Goal: Feedback & Contribution: Submit feedback/report problem

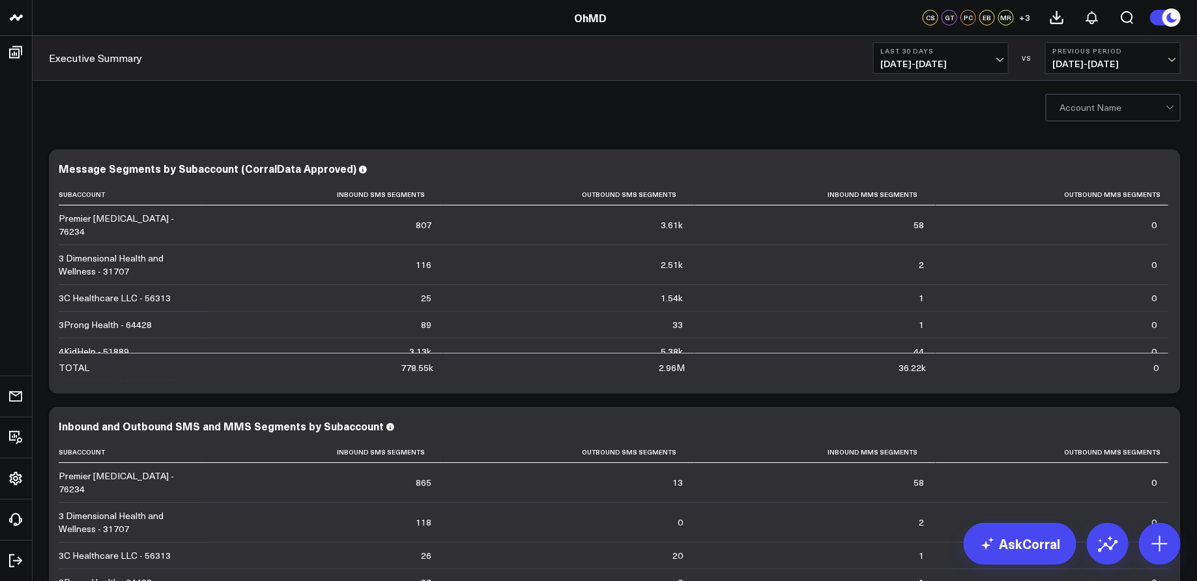
click at [933, 62] on span "07/21/25 - 08/19/25" at bounding box center [941, 64] width 121 height 10
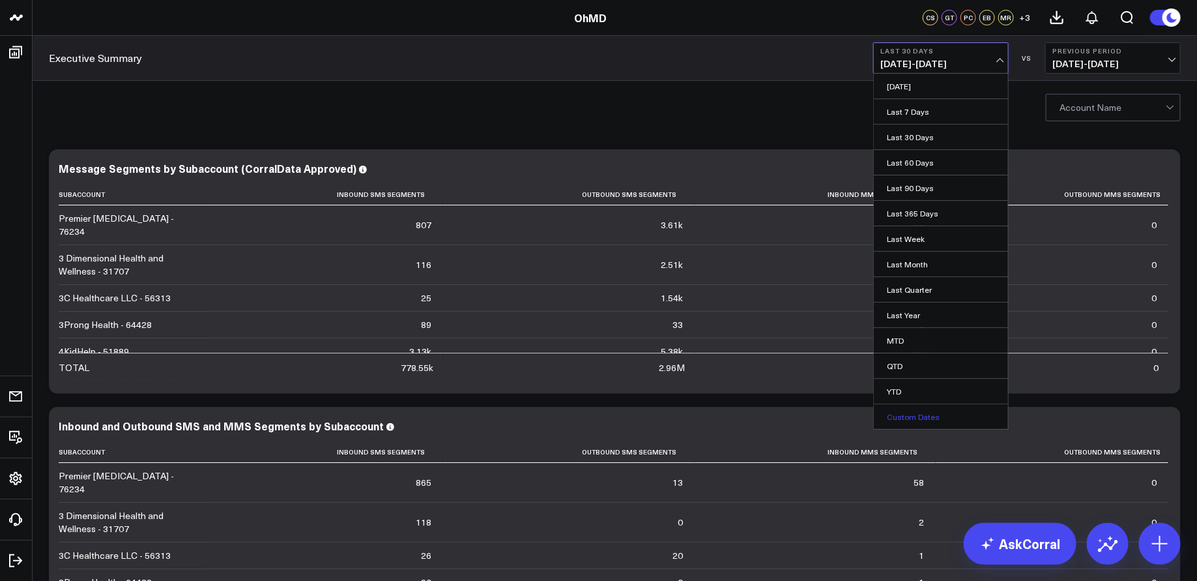
click at [931, 416] on link "Custom Dates" at bounding box center [941, 416] width 134 height 25
select select "7"
select select "2025"
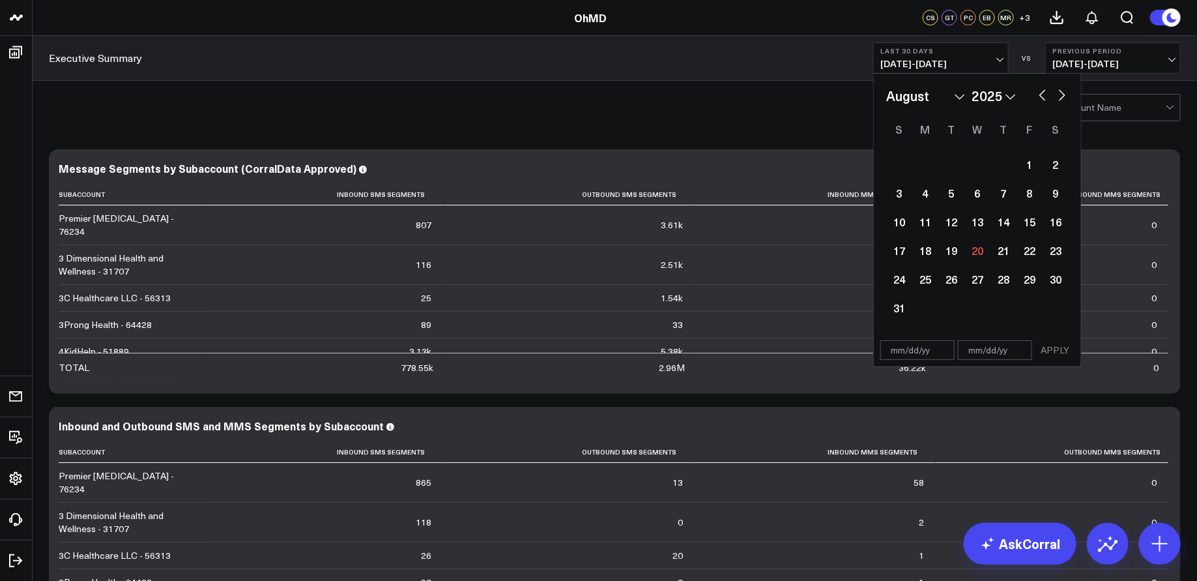
click at [1043, 93] on button "button" at bounding box center [1042, 94] width 13 height 16
select select "6"
select select "2025"
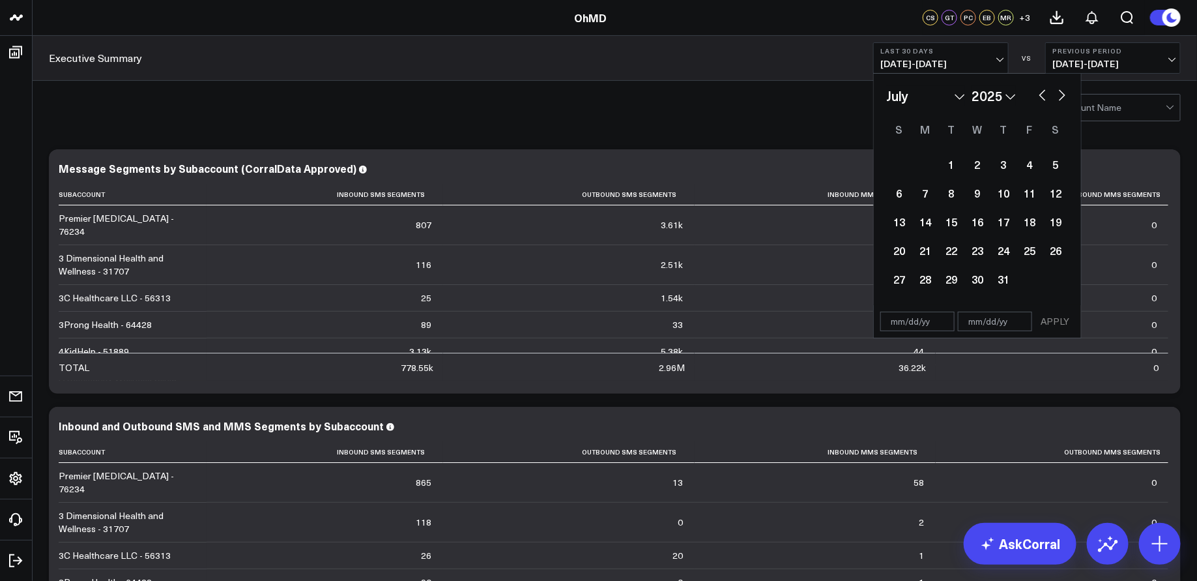
click at [1043, 93] on button "button" at bounding box center [1042, 94] width 13 height 16
select select "5"
select select "2025"
click at [1043, 93] on button "button" at bounding box center [1042, 94] width 13 height 16
select select "4"
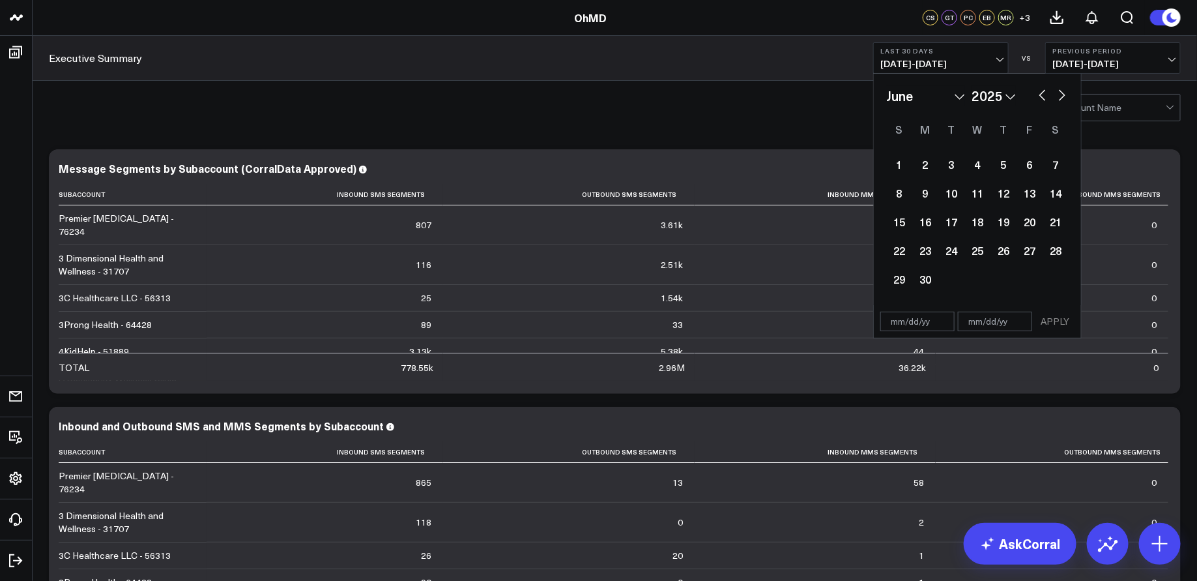
select select "2025"
click at [1043, 93] on button "button" at bounding box center [1042, 94] width 13 height 16
select select "3"
select select "2025"
click at [1041, 94] on button "button" at bounding box center [1042, 94] width 13 height 16
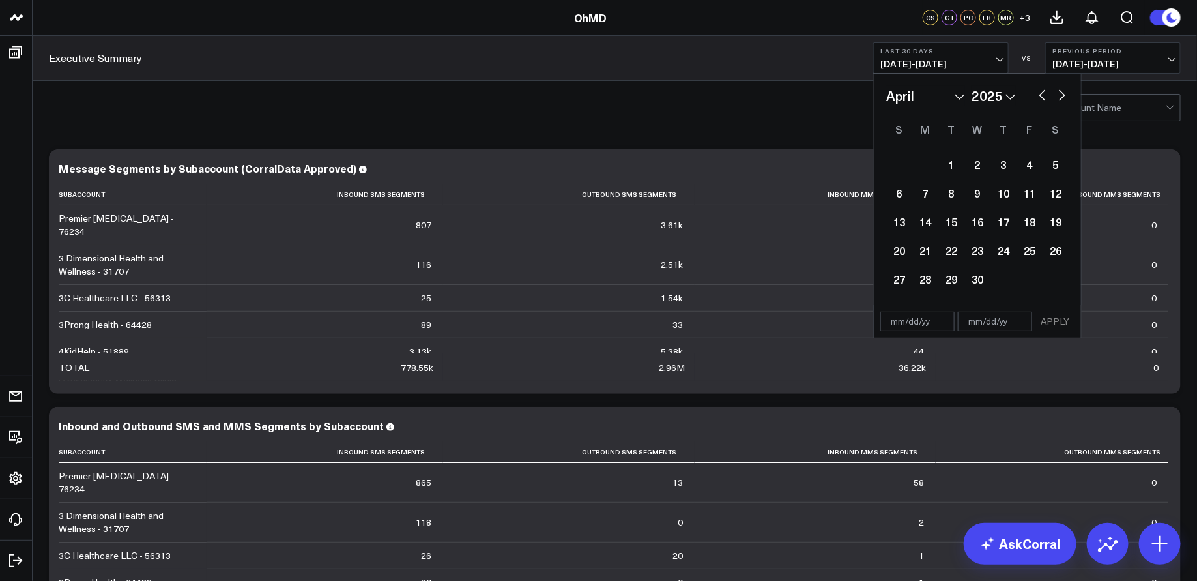
select select "2"
select select "2025"
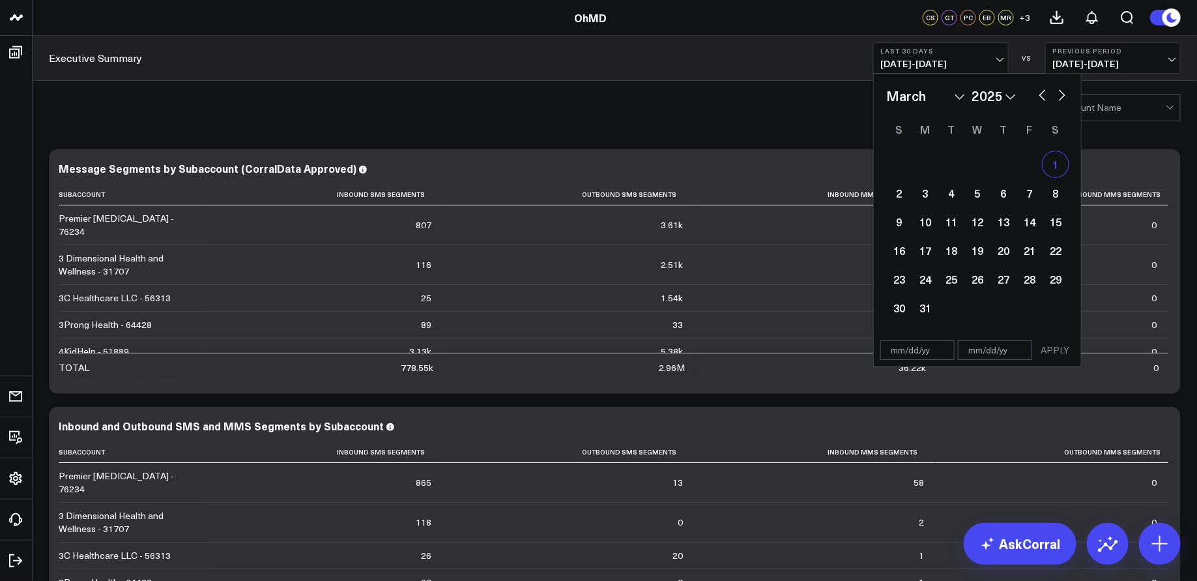
click at [1055, 162] on div "1" at bounding box center [1056, 164] width 26 height 26
type input "[DATE]"
select select "2"
select select "2025"
click at [1064, 94] on button "button" at bounding box center [1062, 94] width 13 height 16
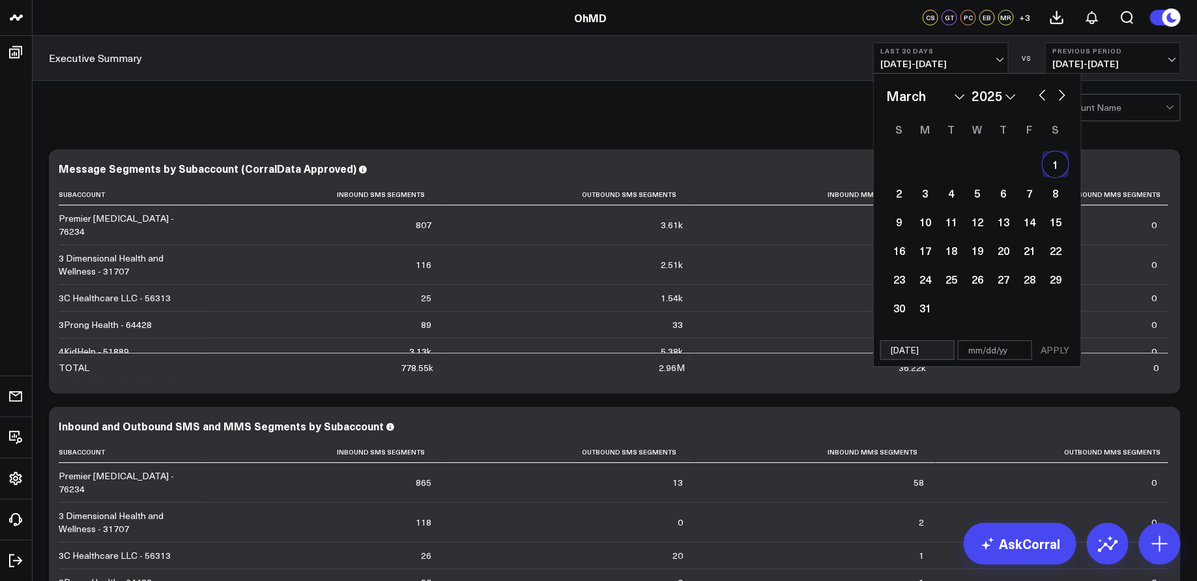
select select "3"
select select "2025"
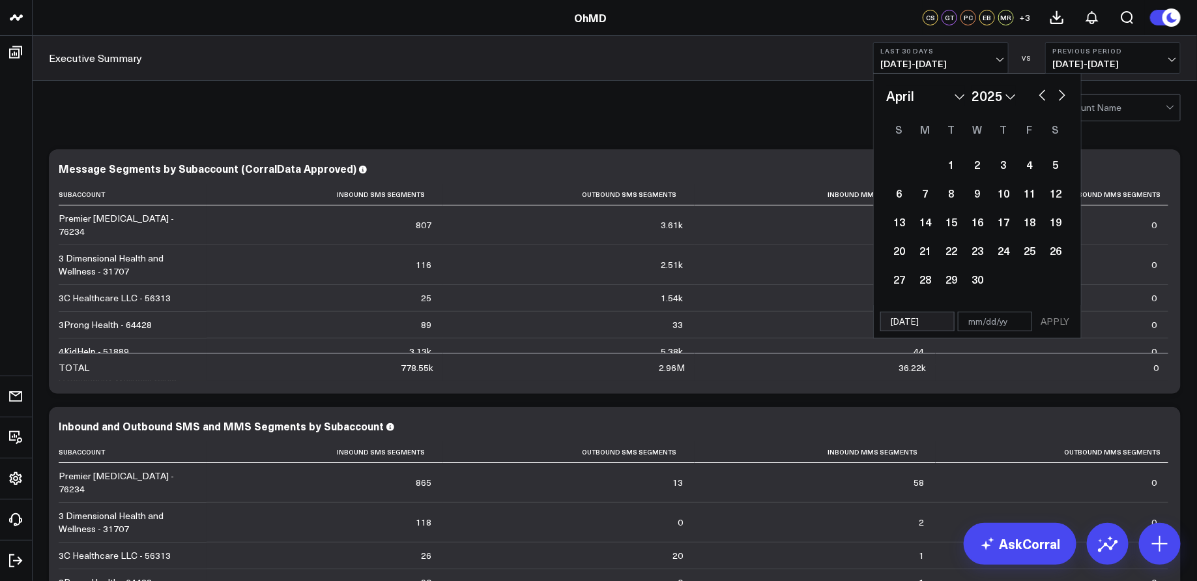
click at [1062, 96] on button "button" at bounding box center [1062, 94] width 13 height 16
select select "4"
select select "2025"
click at [1062, 96] on button "button" at bounding box center [1062, 94] width 13 height 16
select select "5"
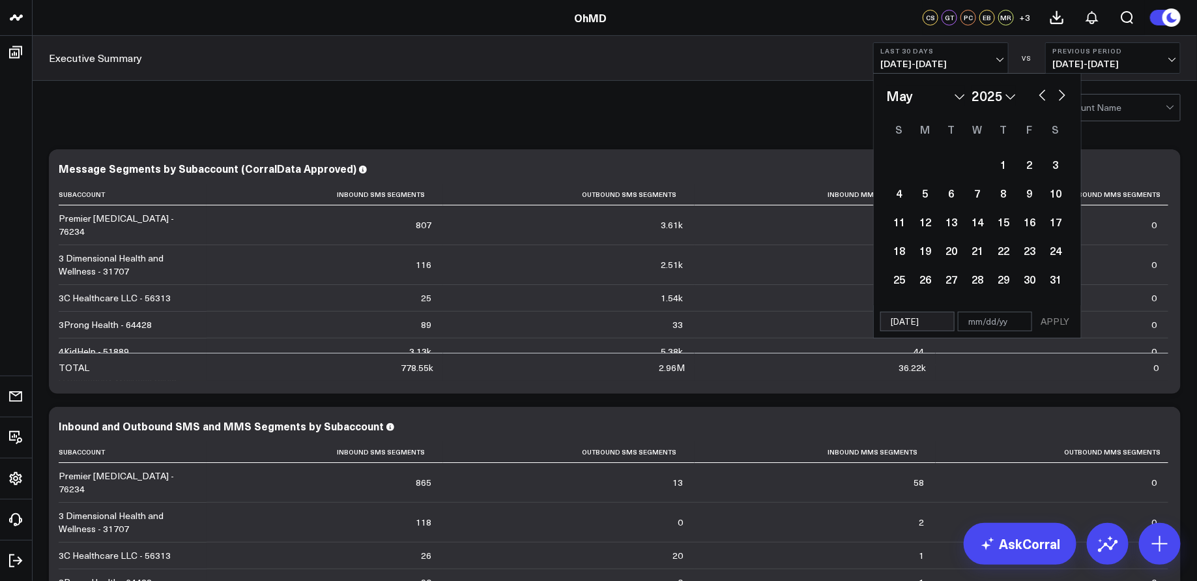
select select "2025"
click at [1062, 96] on button "button" at bounding box center [1062, 94] width 13 height 16
select select "6"
select select "2025"
click at [1062, 96] on button "button" at bounding box center [1062, 94] width 13 height 16
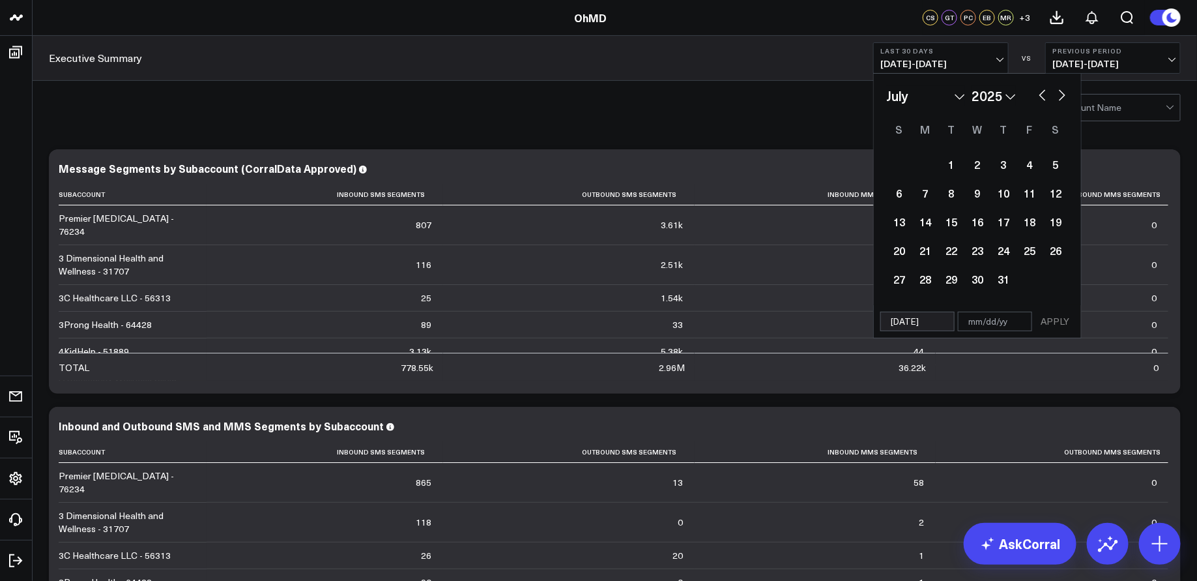
select select "7"
select select "2025"
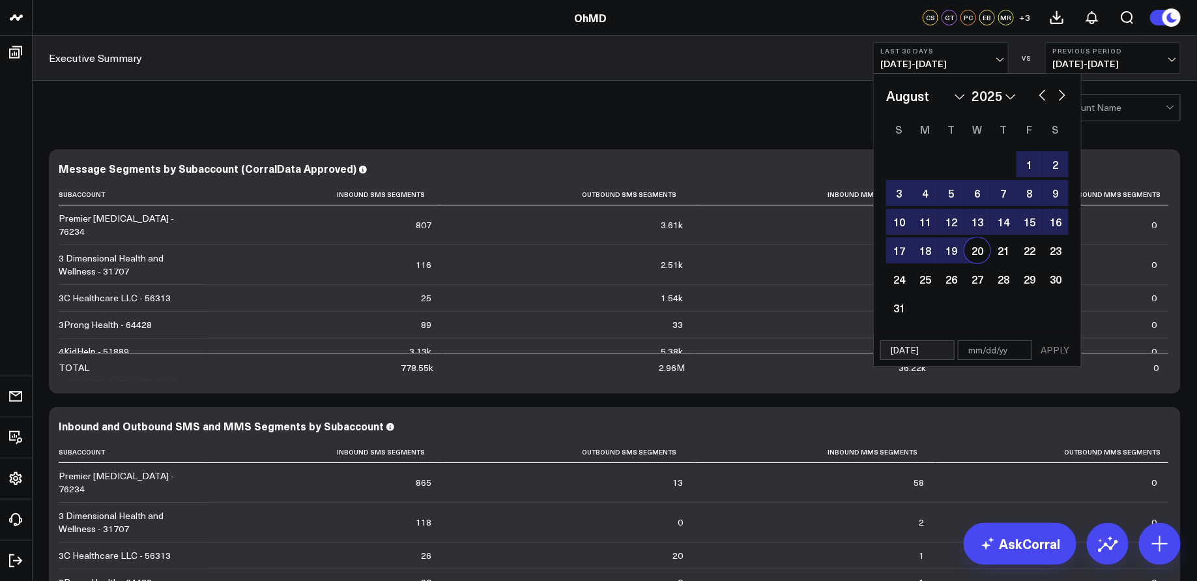
click at [983, 252] on div "20" at bounding box center [978, 250] width 26 height 26
type input "[DATE]"
select select "7"
select select "2025"
click at [1058, 350] on button "APPLY" at bounding box center [1055, 350] width 39 height 20
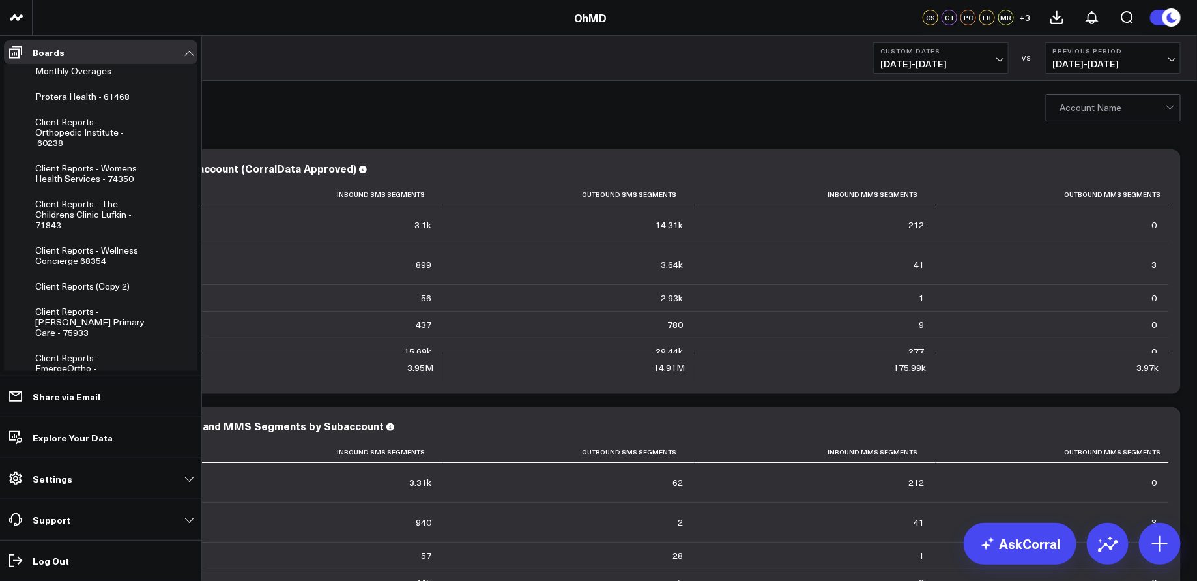
scroll to position [313, 0]
click at [82, 313] on span "Client Reports - [PERSON_NAME] Primary Care - 75933" at bounding box center [89, 318] width 109 height 33
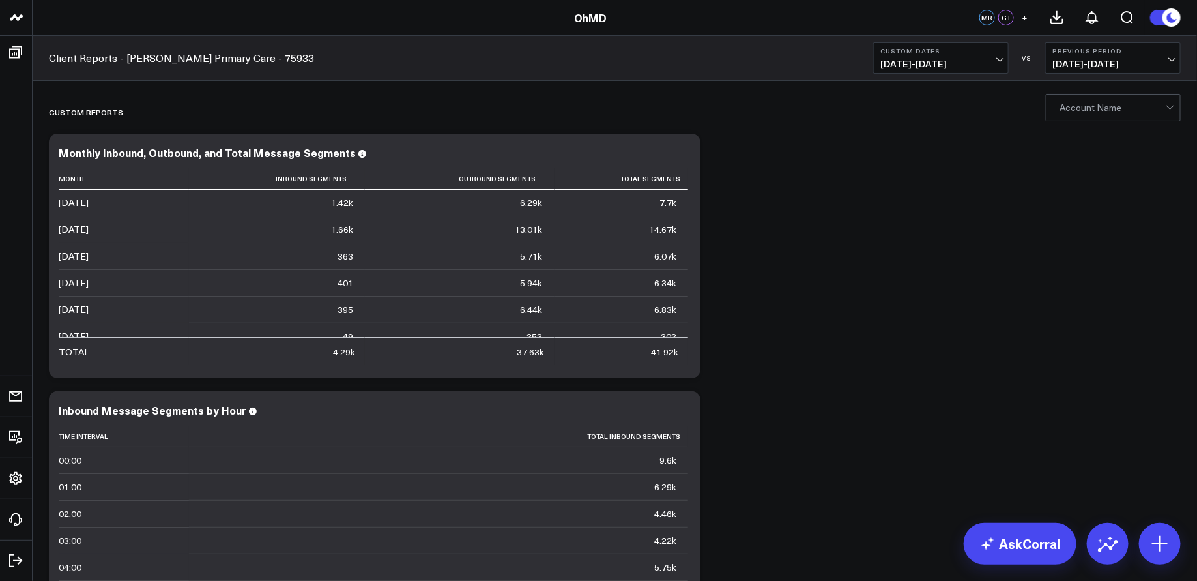
click at [989, 57] on button "Custom Dates 03/01/25 - 08/20/25" at bounding box center [941, 57] width 136 height 31
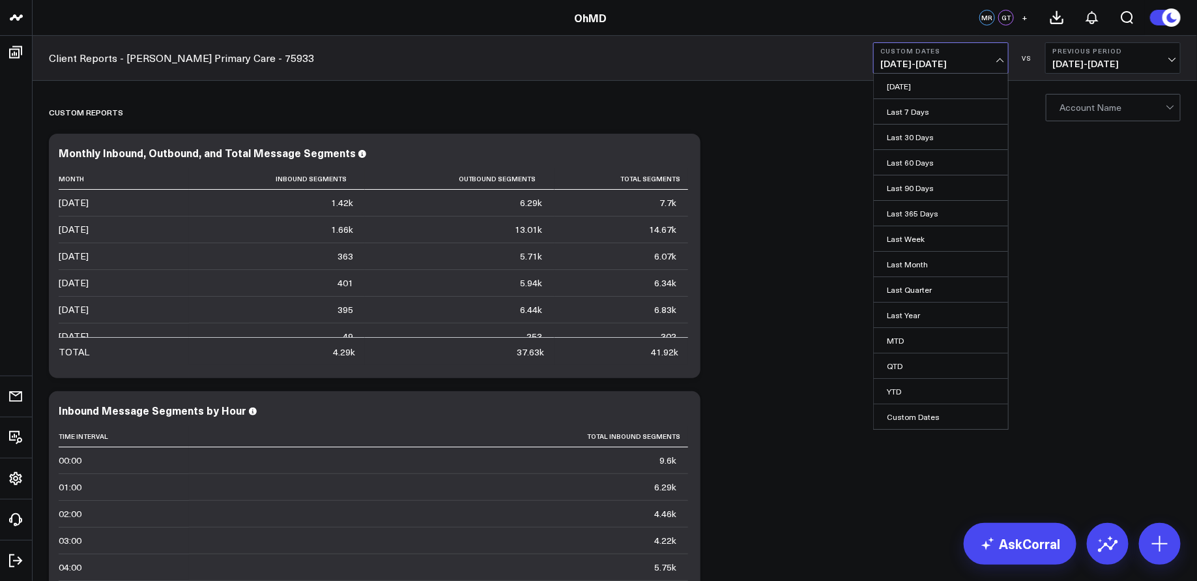
click at [1121, 104] on div at bounding box center [1113, 108] width 106 height 26
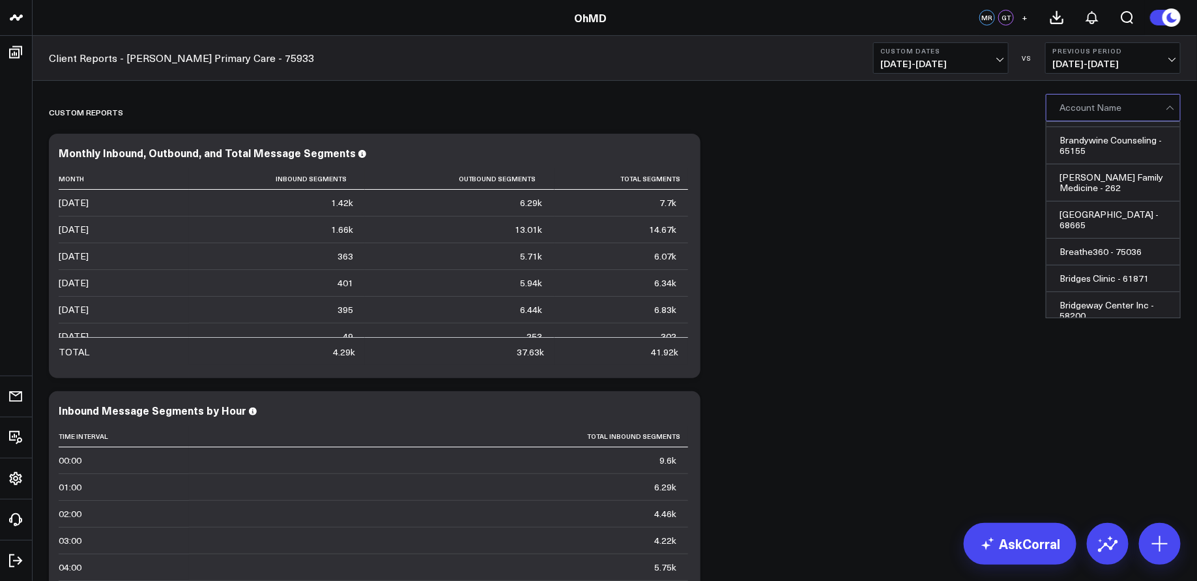
scroll to position [5504, 0]
click at [1070, 449] on div "[PERSON_NAME] Primary Care - 75933" at bounding box center [1114, 467] width 134 height 37
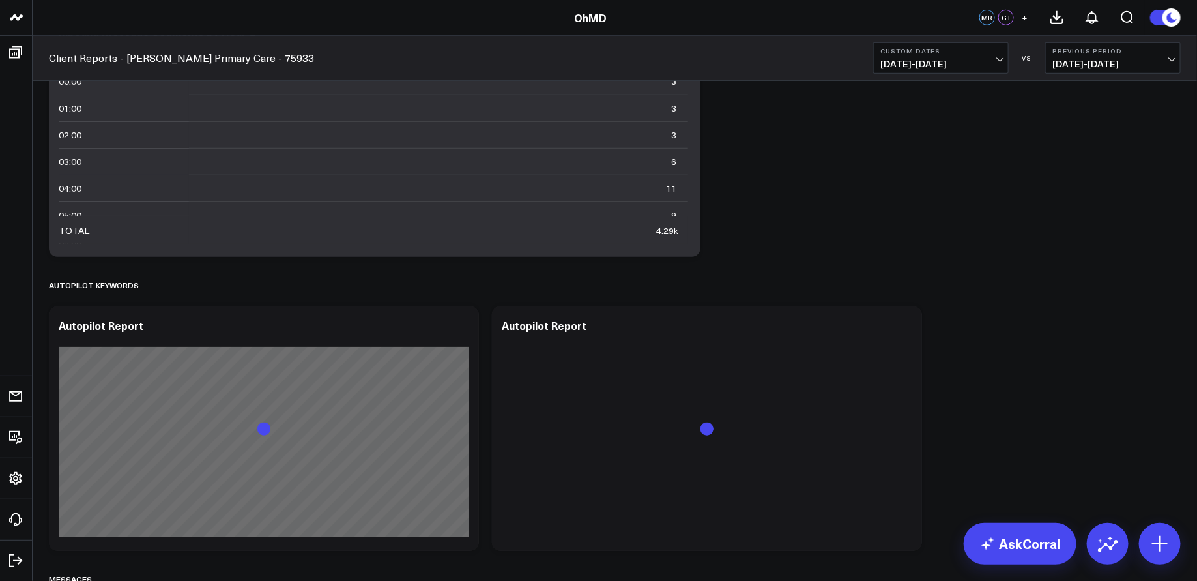
scroll to position [383, 0]
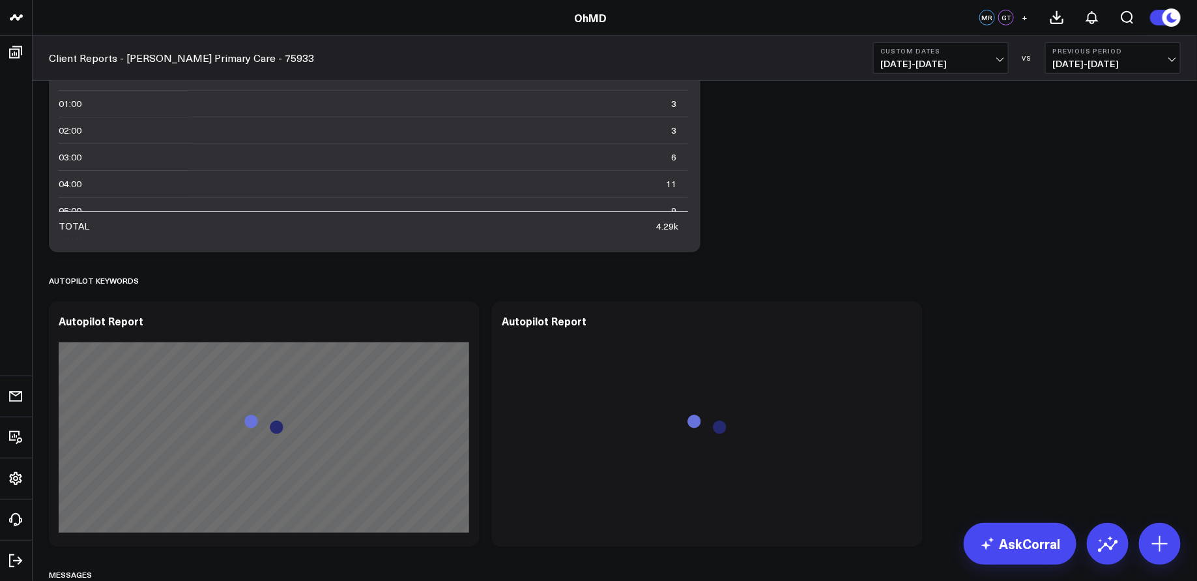
click at [1156, 13] on button at bounding box center [1165, 17] width 31 height 17
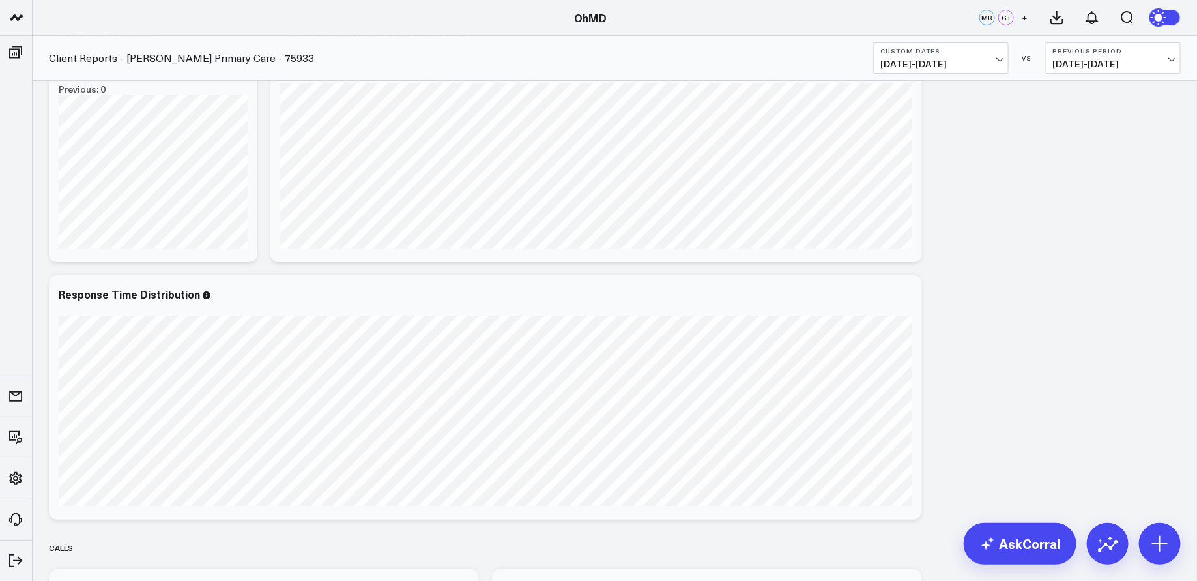
scroll to position [2303, 0]
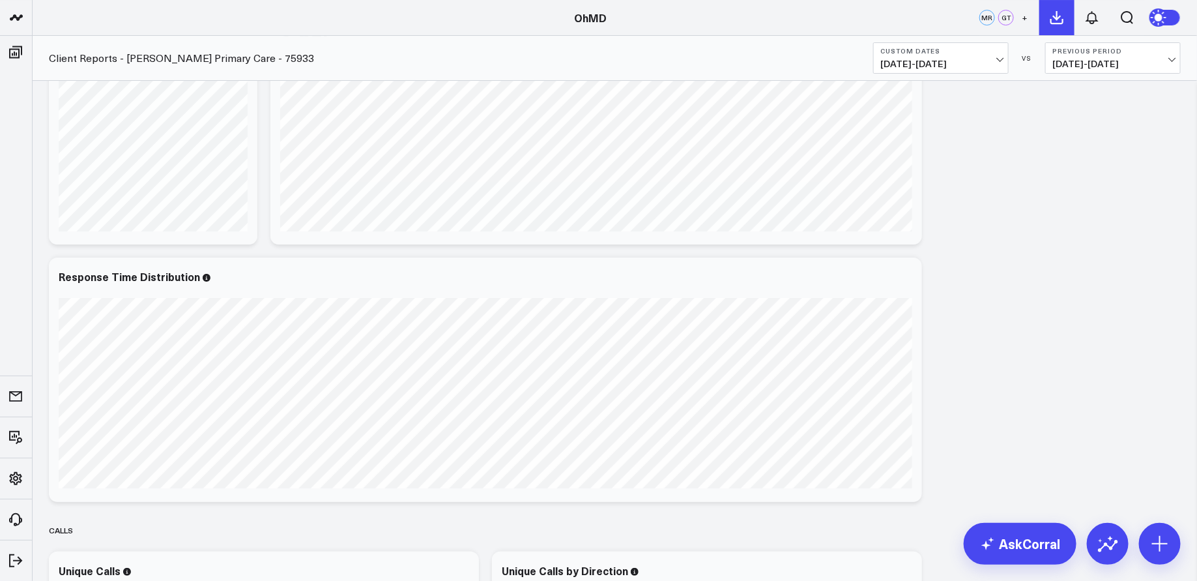
click at [1059, 20] on icon at bounding box center [1057, 18] width 16 height 16
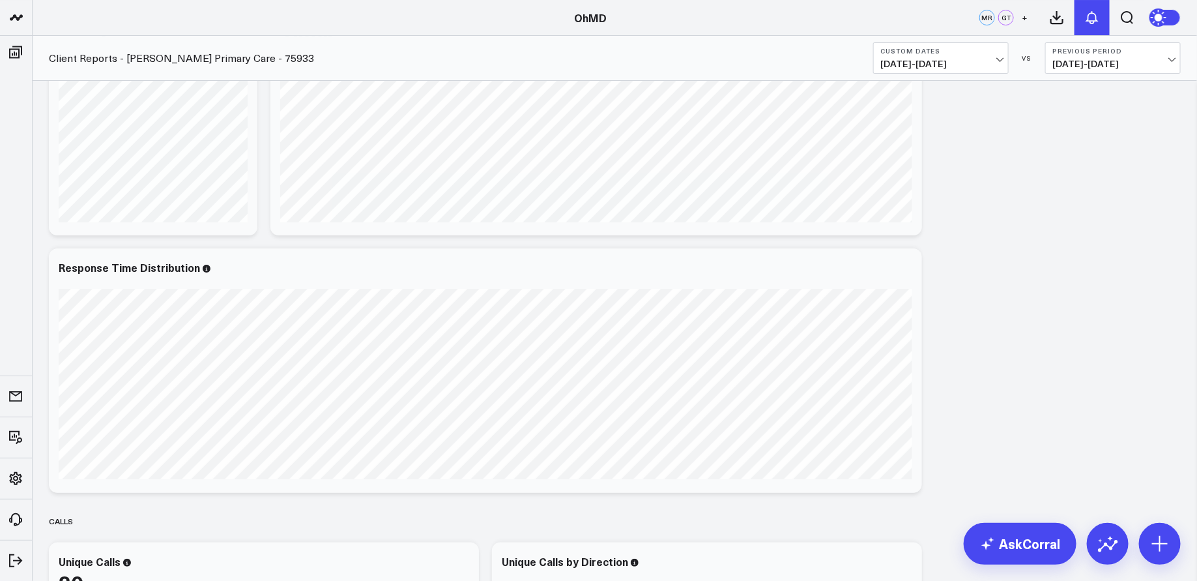
click at [1087, 20] on icon at bounding box center [1093, 18] width 16 height 16
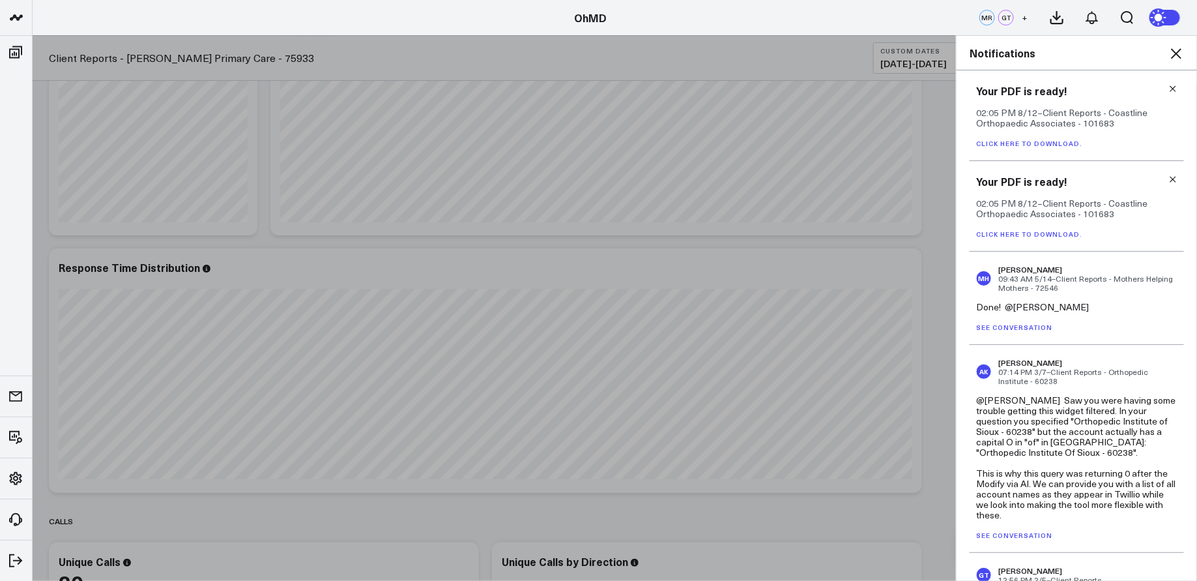
click at [1177, 54] on icon at bounding box center [1176, 53] width 10 height 10
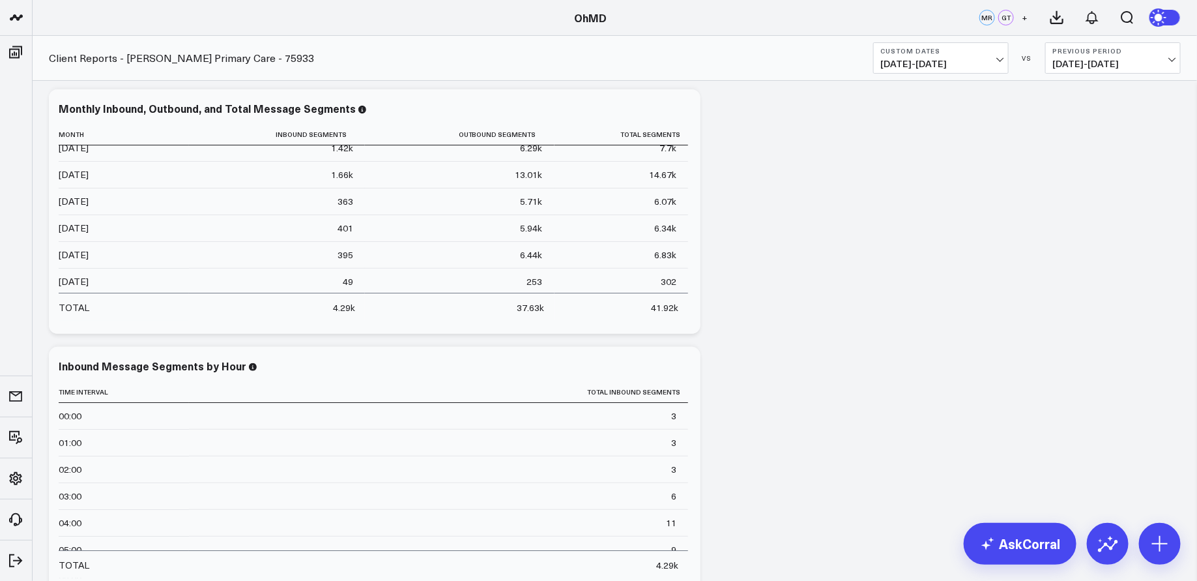
scroll to position [0, 0]
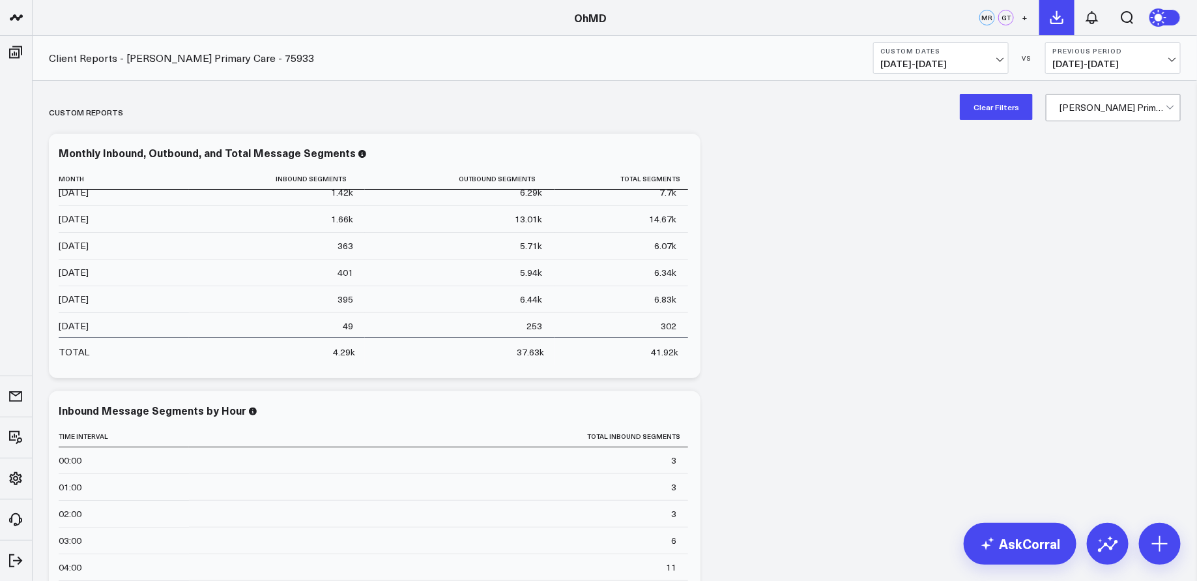
click at [1061, 14] on icon at bounding box center [1057, 18] width 16 height 16
click at [1051, 18] on icon at bounding box center [1057, 18] width 16 height 16
click at [1060, 20] on icon at bounding box center [1057, 18] width 16 height 16
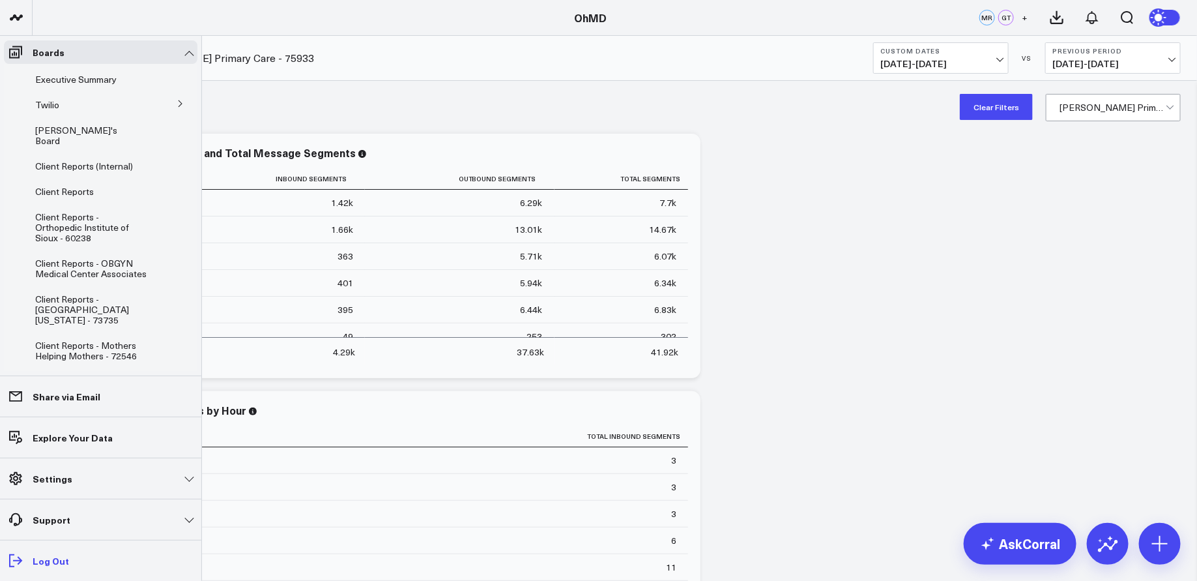
click at [45, 559] on p "Log Out" at bounding box center [51, 560] width 36 height 10
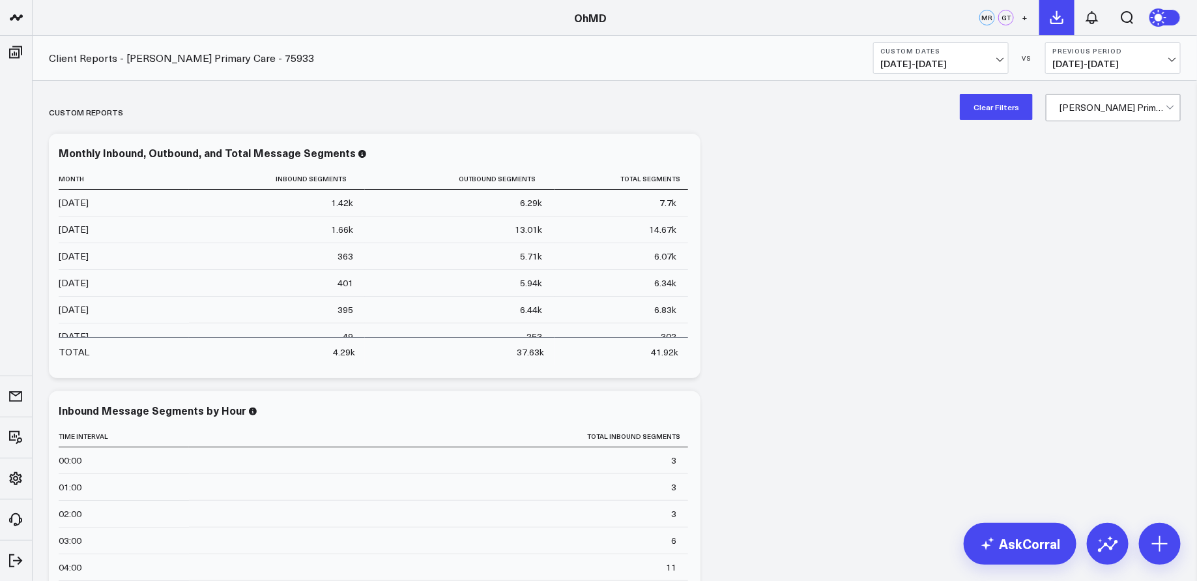
click at [1062, 18] on icon at bounding box center [1057, 18] width 16 height 16
click at [1057, 16] on icon at bounding box center [1057, 18] width 12 height 12
click at [1057, 20] on icon at bounding box center [1057, 18] width 12 height 12
click at [1063, 16] on icon at bounding box center [1057, 18] width 16 height 16
click at [1058, 16] on icon at bounding box center [1057, 18] width 16 height 16
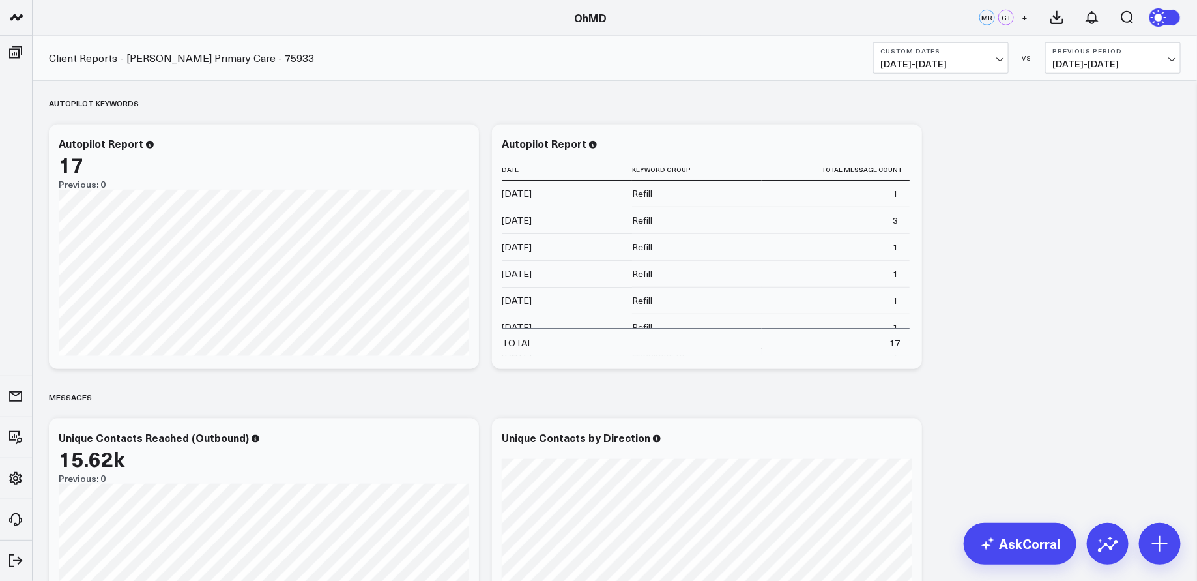
scroll to position [581, 0]
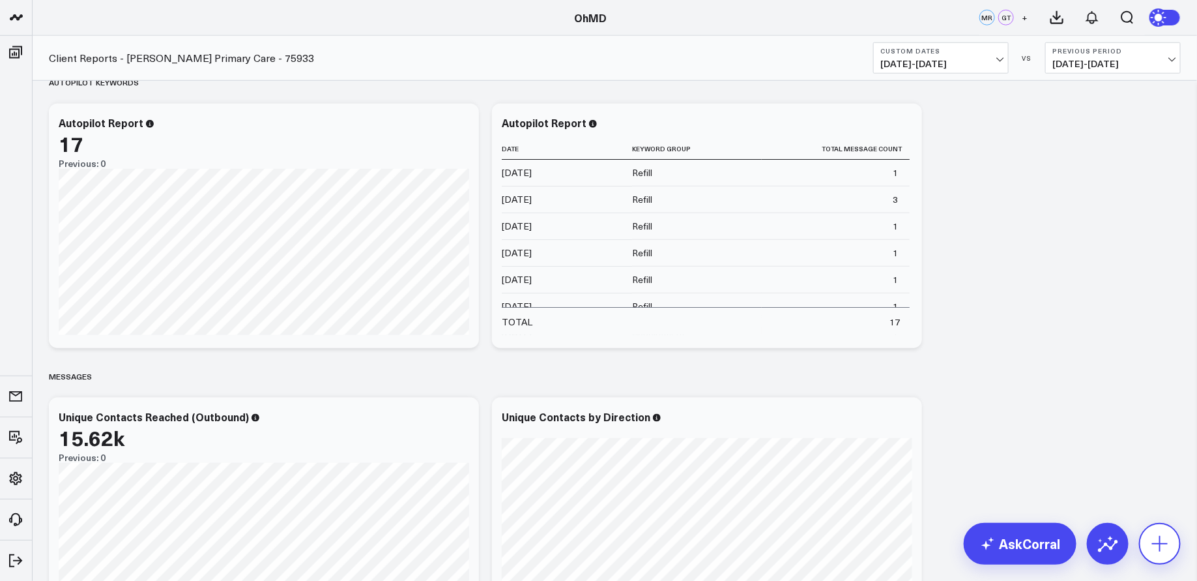
click at [1152, 542] on icon at bounding box center [1160, 543] width 21 height 21
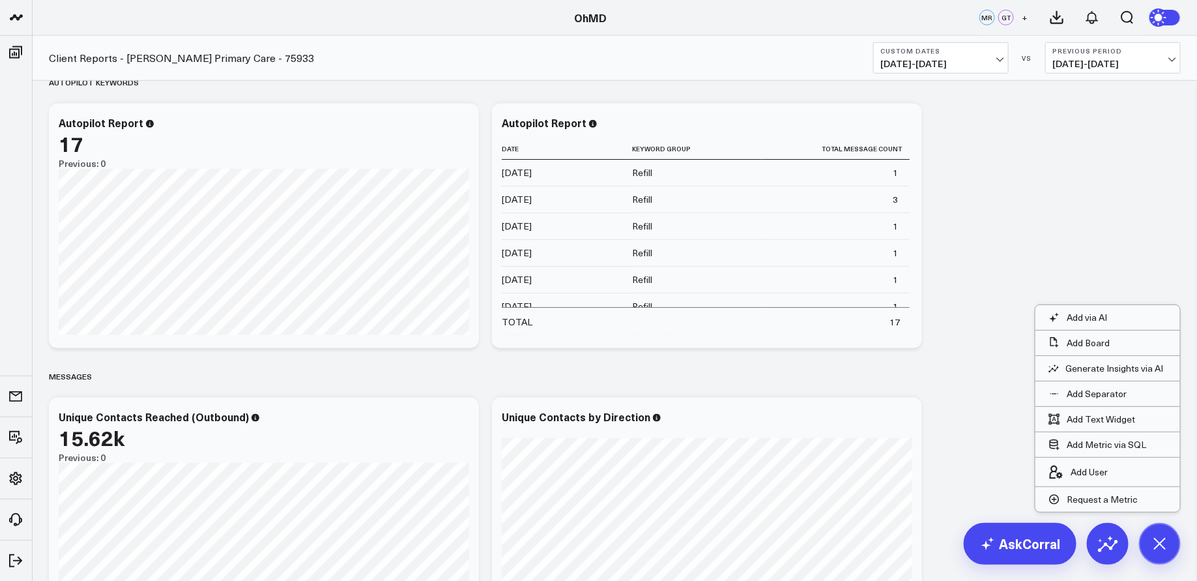
click at [1168, 18] on circle at bounding box center [1160, 17] width 18 height 18
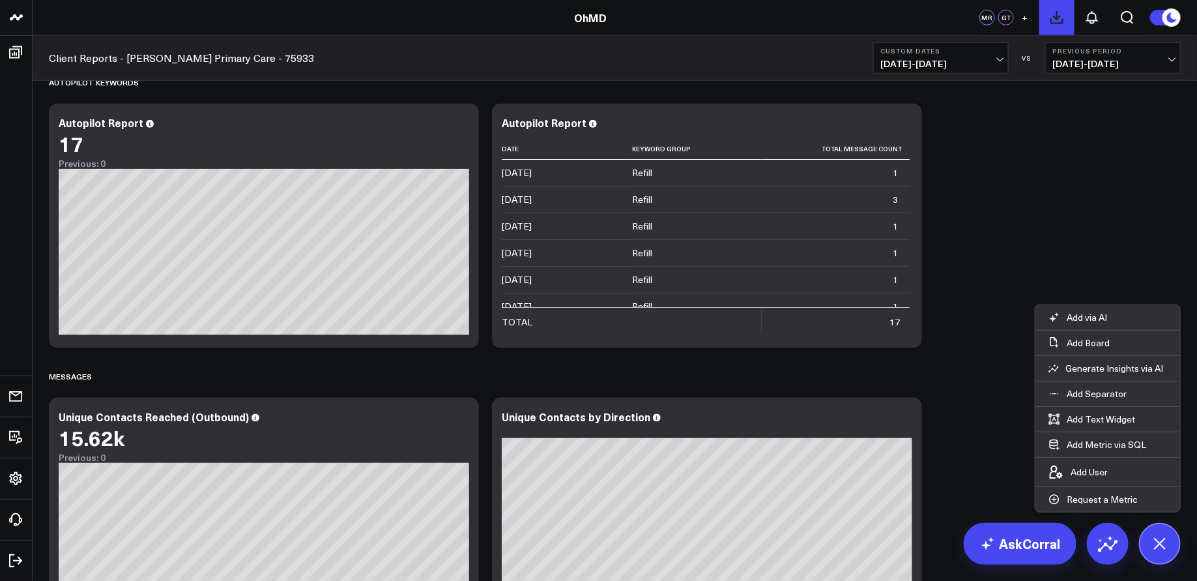
click at [1061, 22] on icon at bounding box center [1057, 18] width 16 height 16
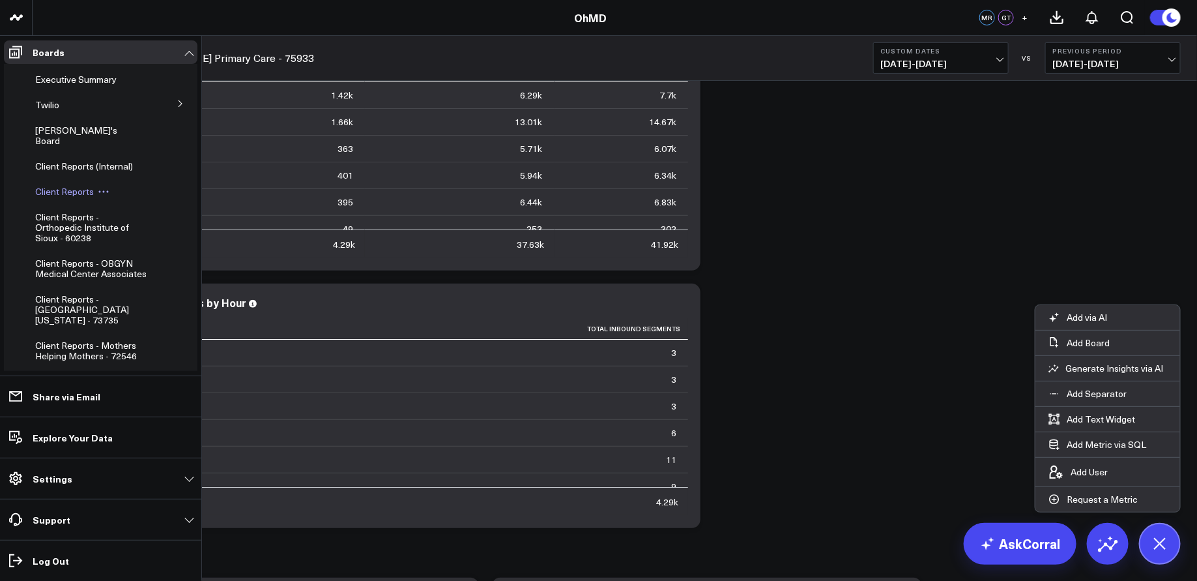
scroll to position [11, 0]
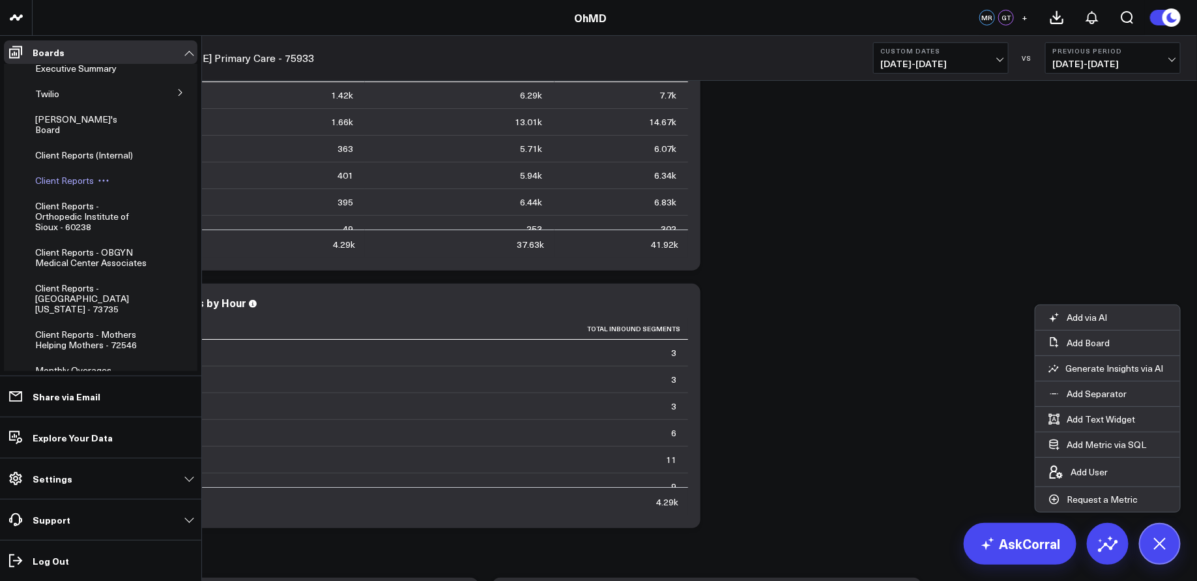
click at [68, 174] on span "Client Reports" at bounding box center [64, 180] width 59 height 12
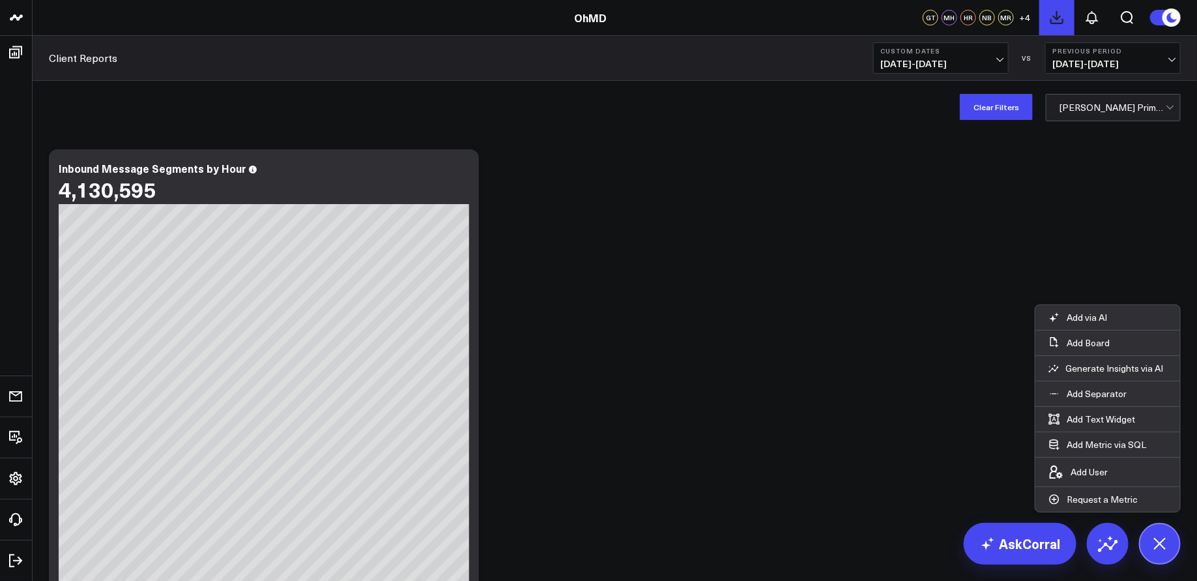
click at [1057, 16] on icon at bounding box center [1057, 18] width 12 height 12
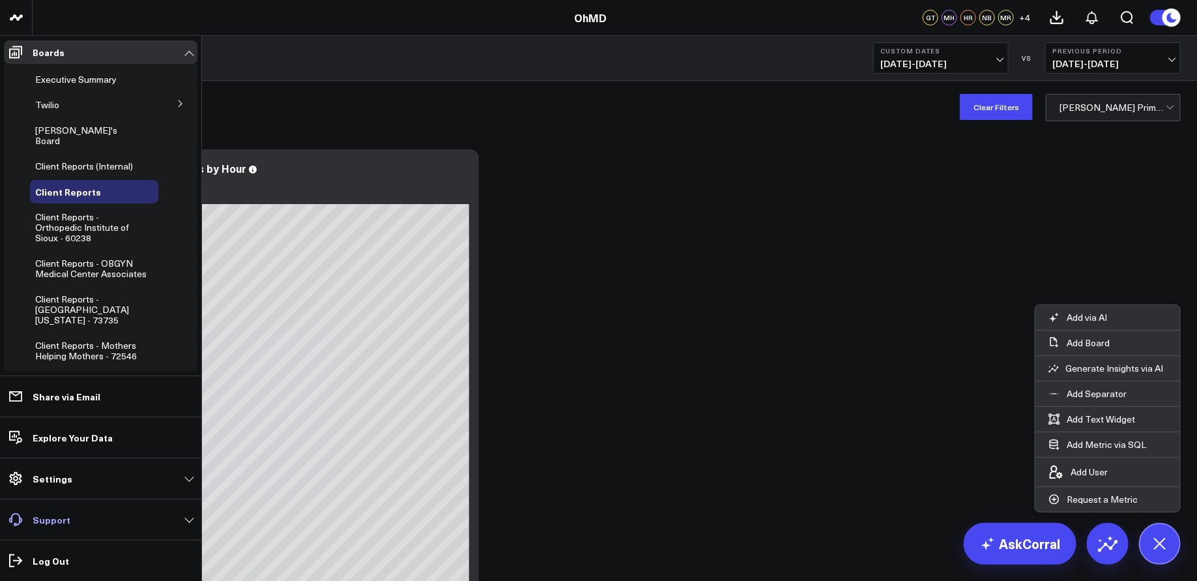
click at [72, 523] on link "Support" at bounding box center [101, 519] width 194 height 23
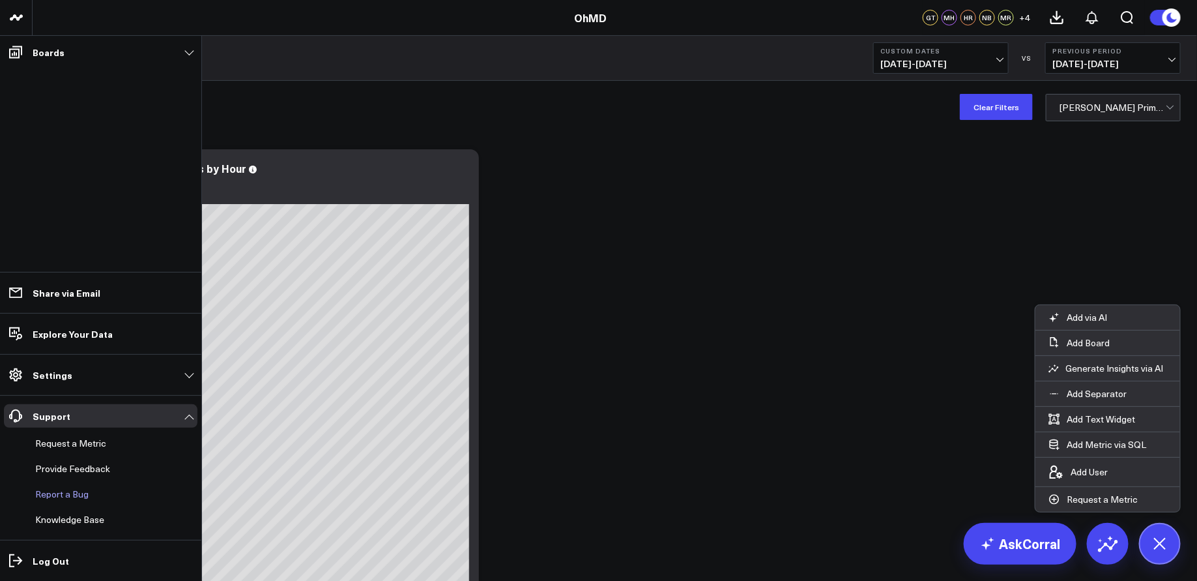
click at [79, 498] on button "Report a Bug" at bounding box center [59, 493] width 59 height 23
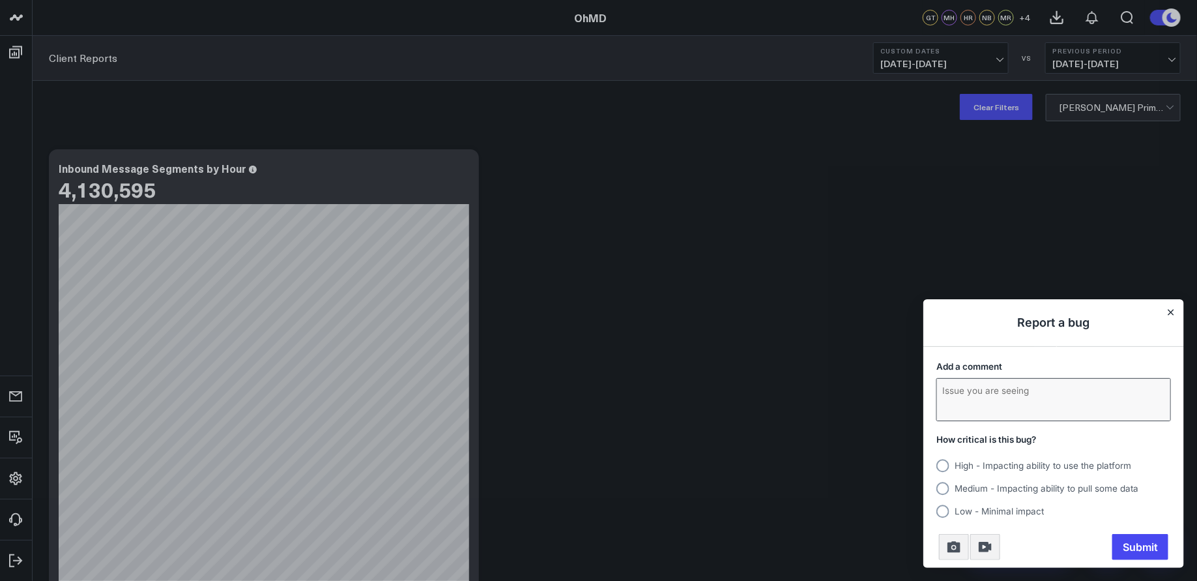
click at [1032, 385] on textarea "Add a comment" at bounding box center [1053, 400] width 233 height 42
type textarea "I keep getting the error message "Failed to request PDF export" when I try to e…"
click at [1002, 460] on span "High - Impacting ability to use the platform" at bounding box center [1043, 465] width 177 height 10
click at [937, 465] on input "High - Impacting ability to use the platform" at bounding box center [937, 465] width 0 height 0
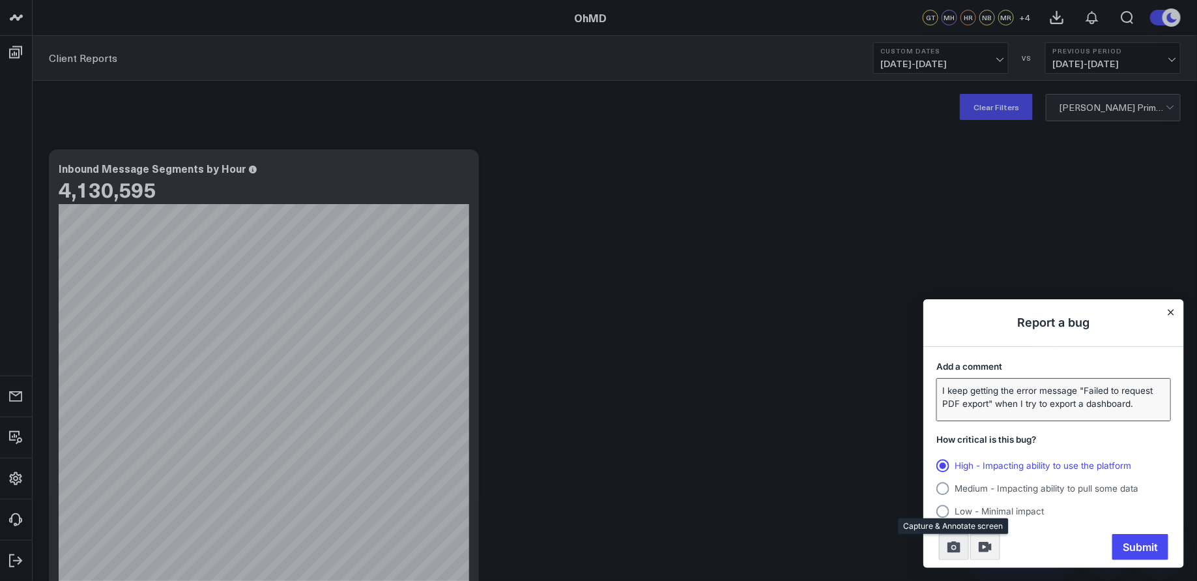
click at [954, 549] on icon "Take screenshot" at bounding box center [954, 547] width 13 height 11
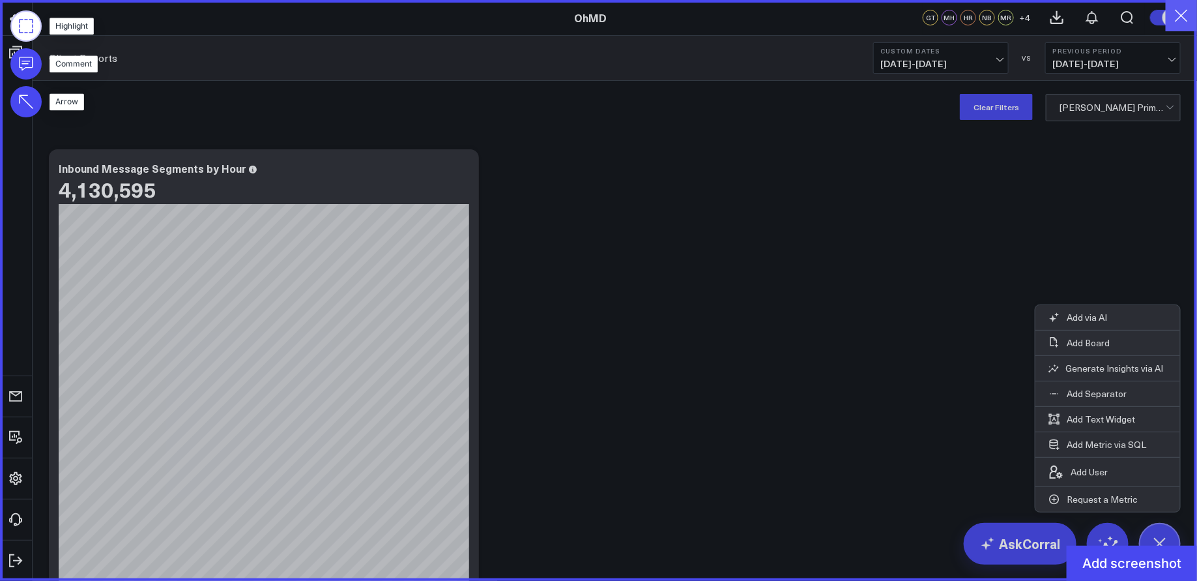
click at [1177, 16] on button "button" at bounding box center [1181, 15] width 31 height 31
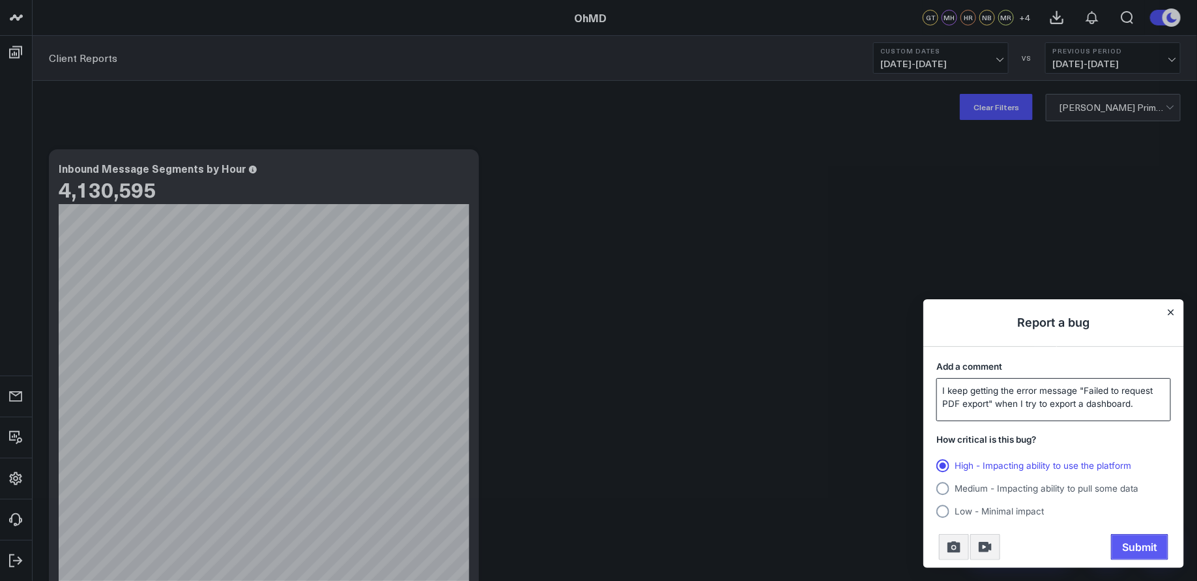
click at [1150, 544] on span "Submit" at bounding box center [1140, 546] width 56 height 25
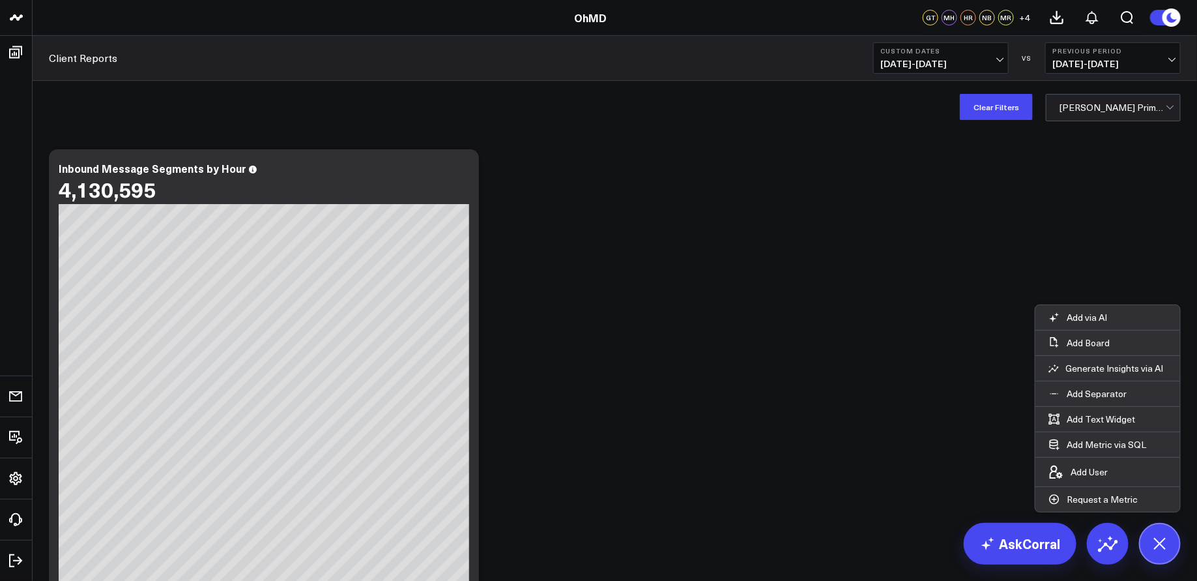
drag, startPoint x: 1060, startPoint y: 10, endPoint x: 1011, endPoint y: 16, distance: 49.8
click at [1060, 11] on icon at bounding box center [1057, 18] width 16 height 16
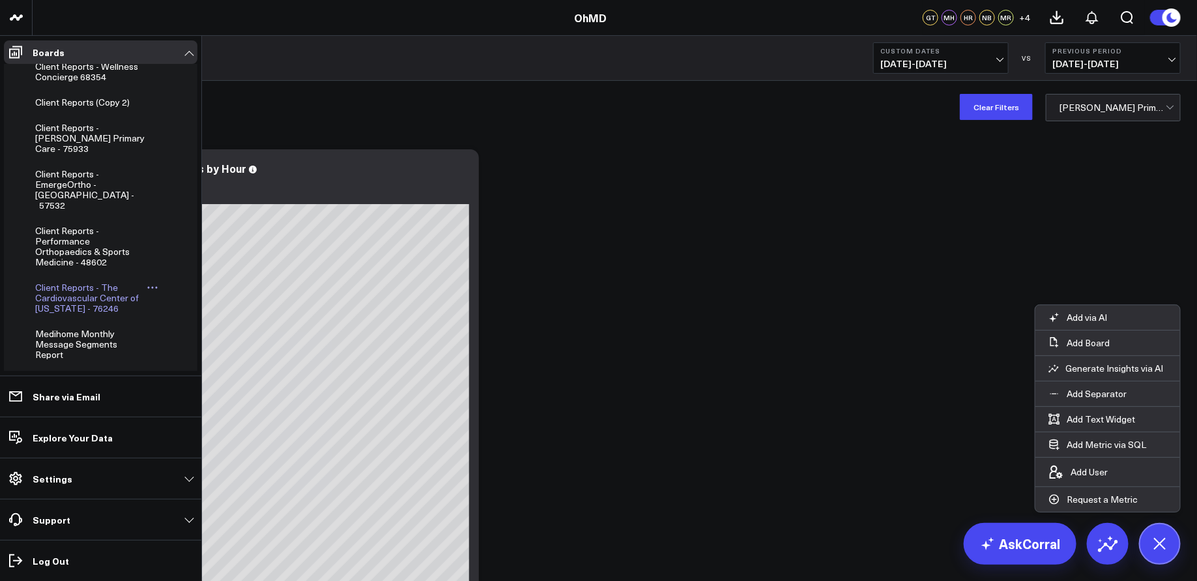
scroll to position [491, 0]
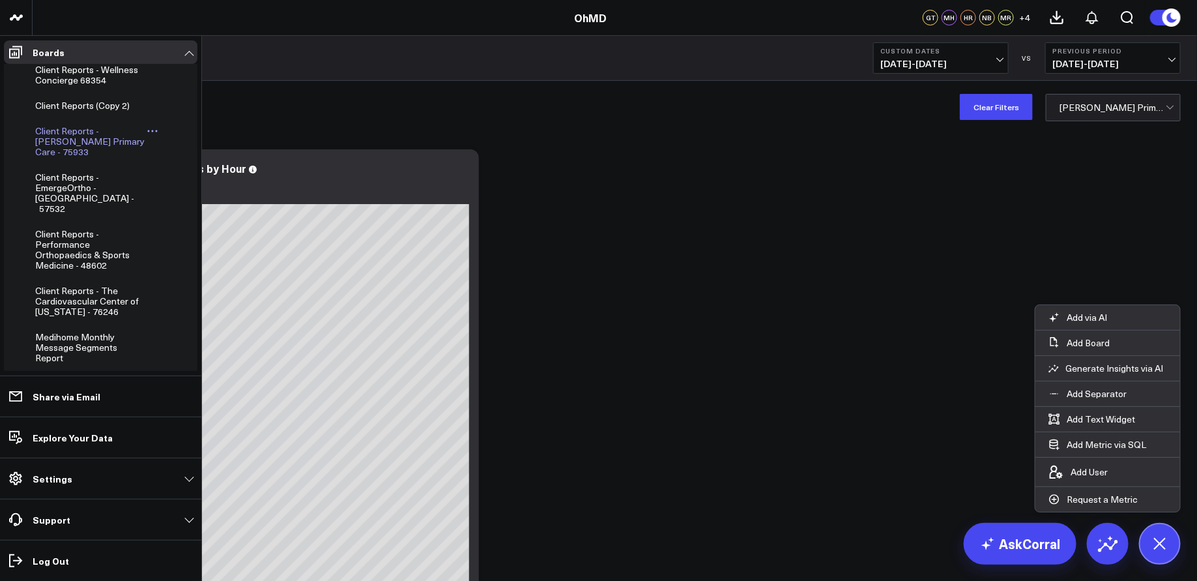
click at [85, 135] on span "Client Reports - [PERSON_NAME] Primary Care - 75933" at bounding box center [89, 140] width 109 height 33
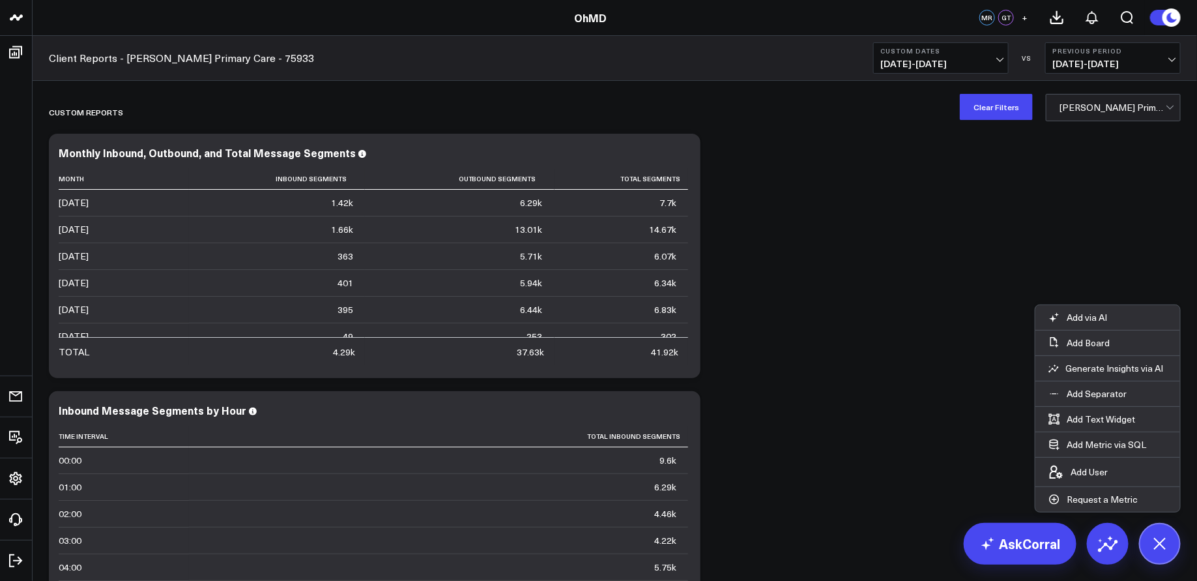
click at [1169, 18] on icon at bounding box center [1172, 17] width 10 height 10
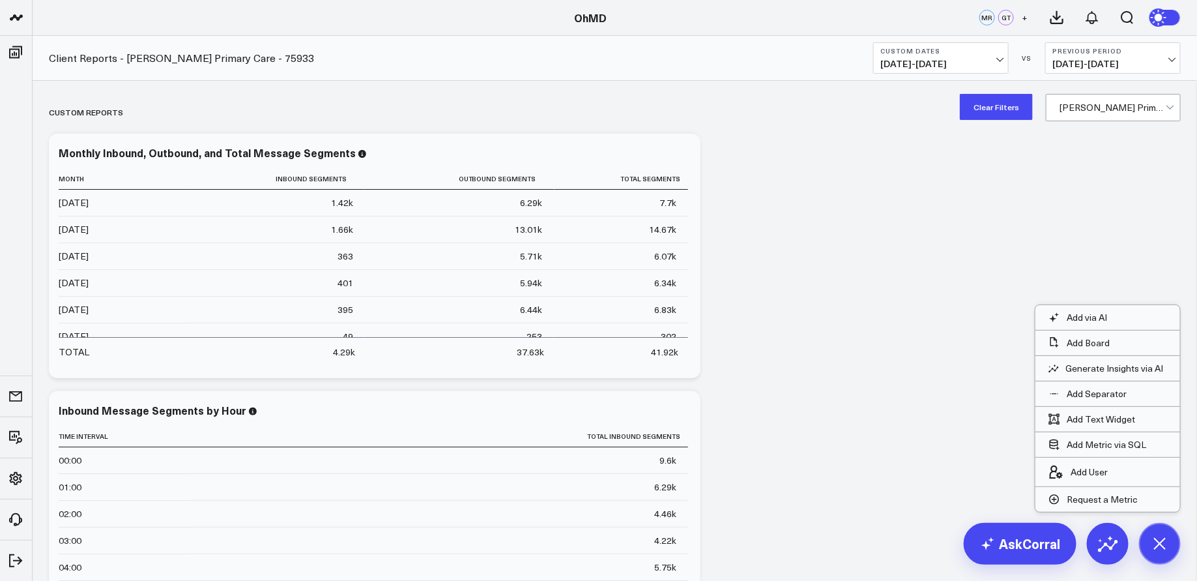
click at [1058, 18] on icon at bounding box center [1057, 18] width 12 height 12
click at [1061, 20] on icon at bounding box center [1057, 18] width 16 height 16
